Goal: Task Accomplishment & Management: Complete application form

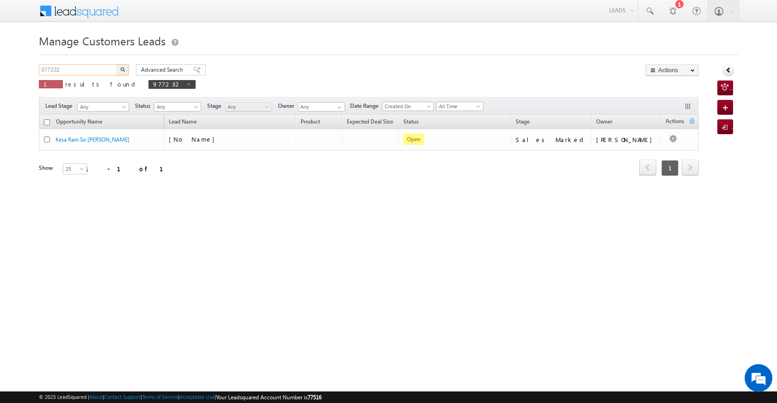
click at [37, 62] on body "Menu [PERSON_NAME] [PERSON_NAME] a2@ks erve." at bounding box center [388, 131] width 777 height 262
paste input "0500"
type input "970500"
click at [129, 68] on div "970500 X 1 results found 977232" at bounding box center [117, 77] width 157 height 26
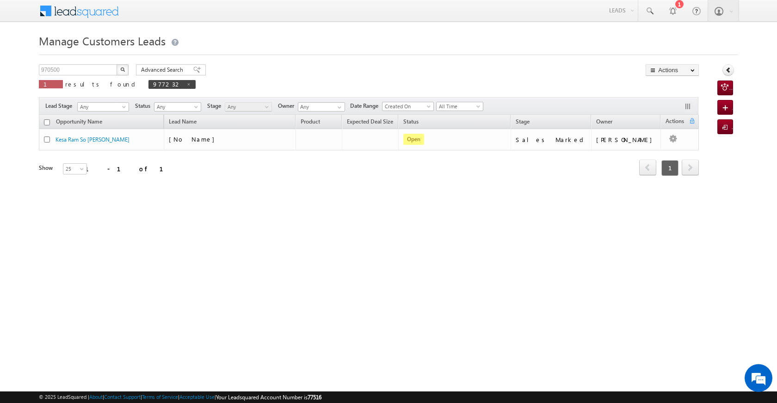
click at [123, 68] on img "button" at bounding box center [122, 69] width 5 height 5
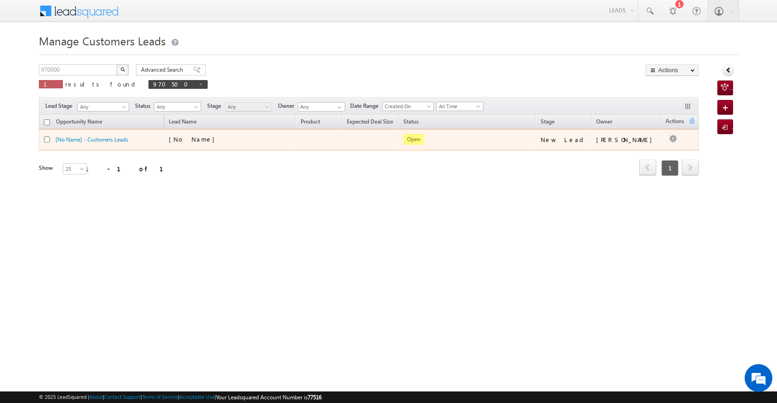
click at [664, 142] on td at bounding box center [679, 139] width 38 height 21
click at [666, 139] on div at bounding box center [673, 140] width 15 height 12
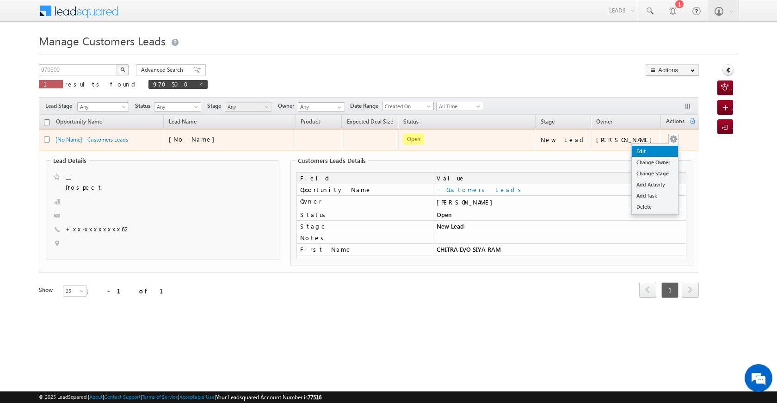
click at [664, 147] on link "Edit" at bounding box center [655, 151] width 46 height 11
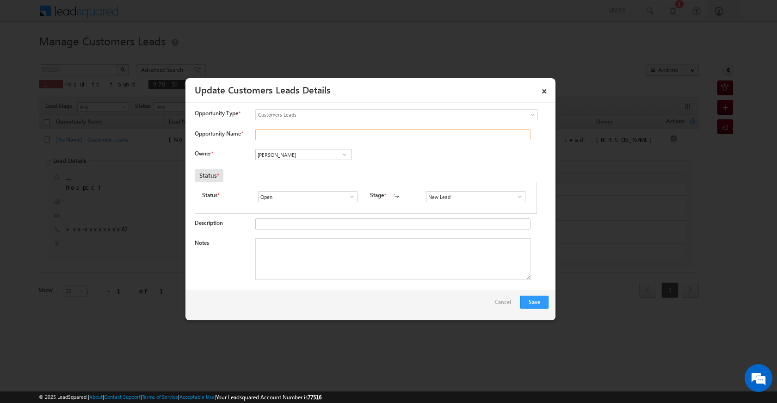
click at [318, 136] on input "Opportunity Name *" at bounding box center [392, 134] width 275 height 11
paste input "CHITRA [PERSON_NAME]"
type input "CHITRA [PERSON_NAME]"
click at [351, 198] on span at bounding box center [351, 196] width 9 height 7
click at [345, 157] on span at bounding box center [344, 154] width 9 height 7
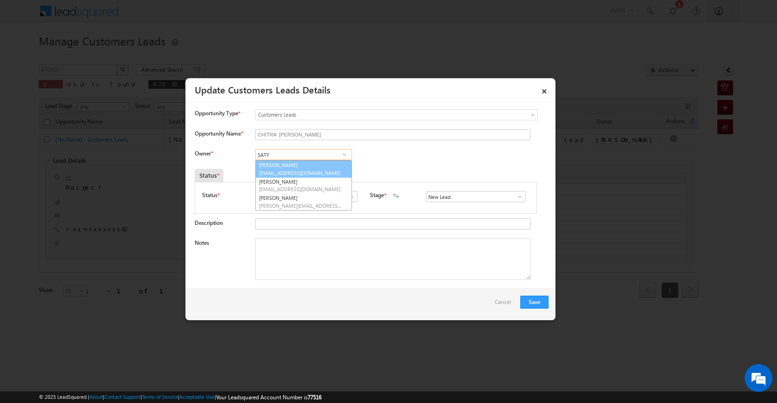
click at [314, 170] on span "[EMAIL_ADDRESS][DOMAIN_NAME]" at bounding box center [300, 172] width 83 height 7
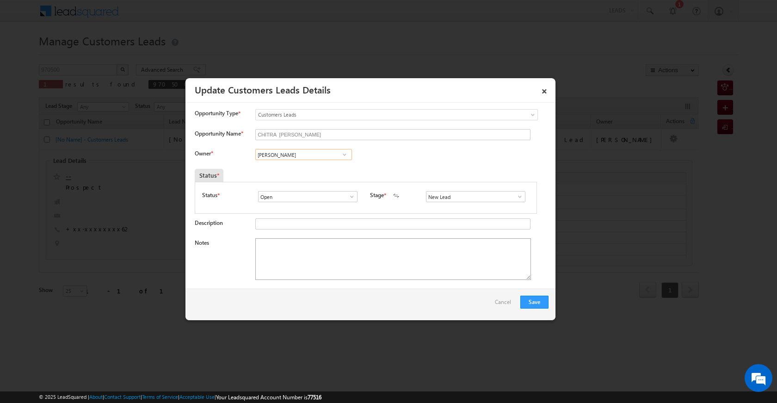
type input "[PERSON_NAME]"
click at [432, 267] on textarea "Notes" at bounding box center [393, 259] width 276 height 42
click at [521, 195] on input "New Lead" at bounding box center [475, 196] width 99 height 11
click at [515, 199] on span at bounding box center [519, 196] width 9 height 7
click at [484, 237] on link "Sales Marked" at bounding box center [475, 236] width 99 height 11
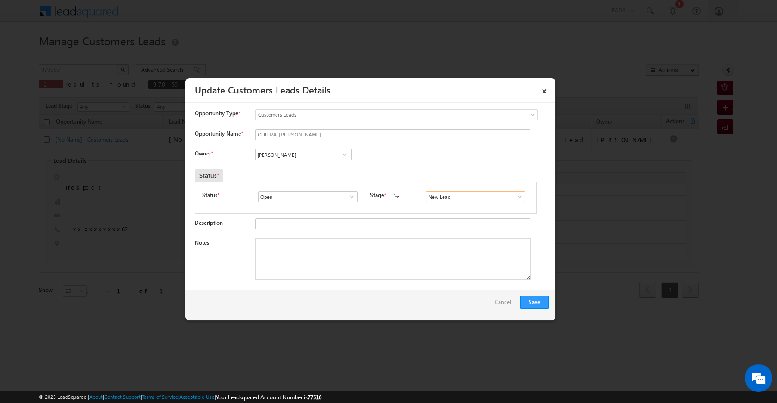
type input "Sales Marked"
click at [446, 267] on textarea "Notes" at bounding box center [393, 259] width 276 height 42
click at [364, 250] on textarea "Notes" at bounding box center [393, 259] width 276 height 42
paste textarea "RESALE PV 16 LAC LOAM AMOUNT 15 LAC JOB DRIVER INCOME 28 K EMI CIBIL SCORE OK W…"
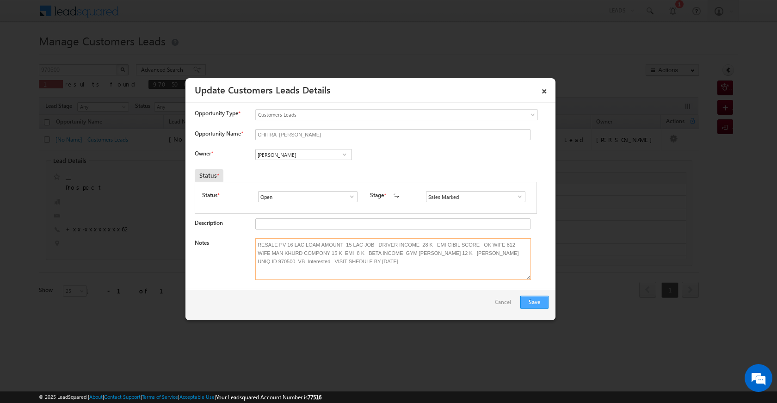
type textarea "RESALE PV 16 LAC LOAM AMOUNT 15 LAC JOB DRIVER INCOME 28 K EMI CIBIL SCORE OK W…"
click at [536, 308] on button "Save" at bounding box center [534, 302] width 28 height 13
